Goal: Entertainment & Leisure: Browse casually

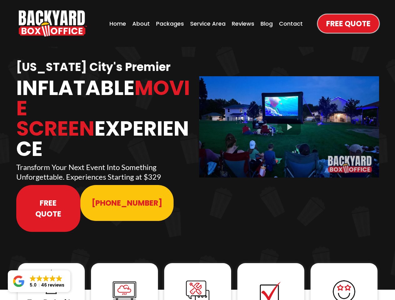
click at [53, 23] on img "https://www.backyardboxoffice.com" at bounding box center [53, 23] width 68 height 26
click at [289, 123] on div at bounding box center [289, 126] width 180 height 101
click at [51, 270] on img at bounding box center [51, 282] width 25 height 25
click at [124, 279] on img at bounding box center [124, 291] width 25 height 25
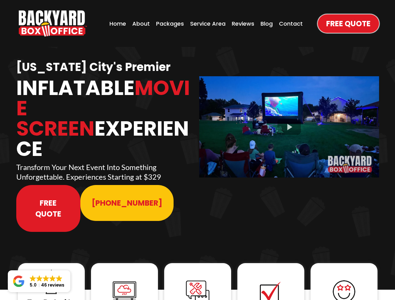
click at [124, 279] on img at bounding box center [124, 291] width 25 height 25
click at [198, 280] on img at bounding box center [197, 292] width 25 height 25
click at [271, 280] on img at bounding box center [270, 292] width 25 height 25
